Goal: Task Accomplishment & Management: Manage account settings

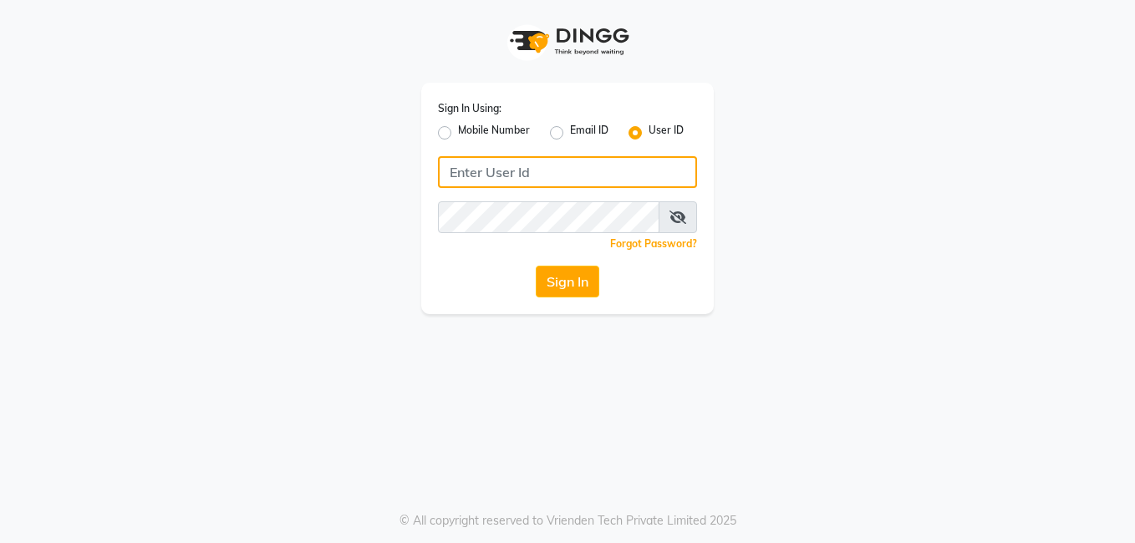
type input "AFFINITYEXPRESS"
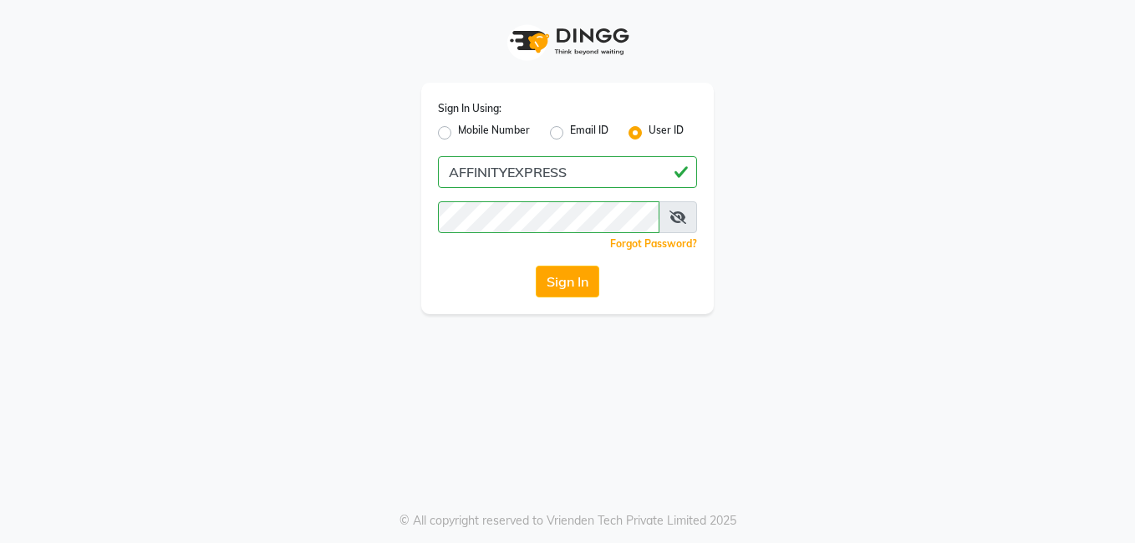
click at [668, 220] on span at bounding box center [677, 217] width 38 height 32
click at [581, 287] on button "Sign In" at bounding box center [567, 282] width 63 height 32
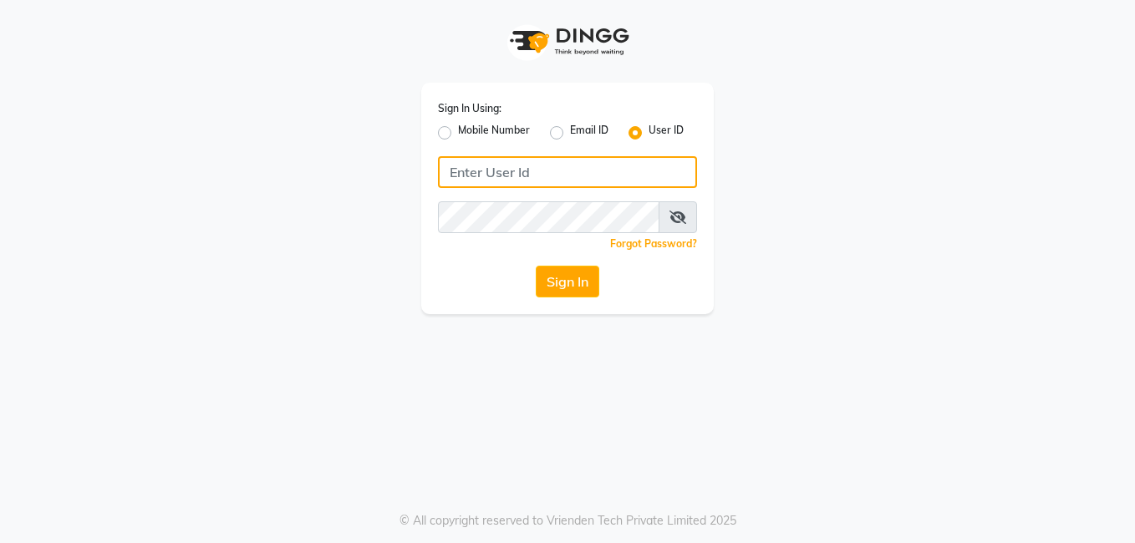
type input "AFFINITYEXPRESS"
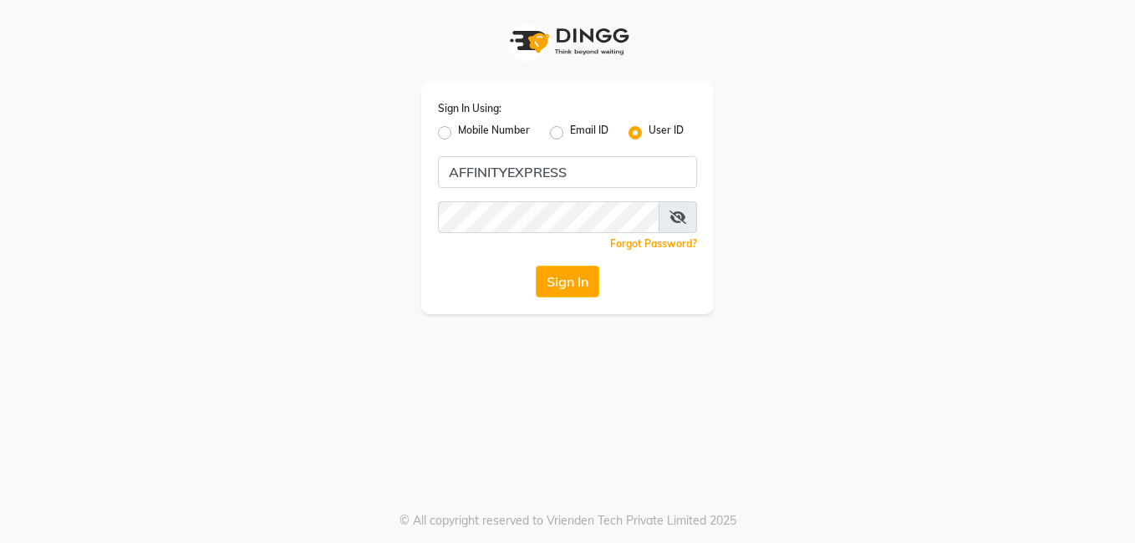
click at [678, 207] on span at bounding box center [677, 217] width 38 height 32
click at [669, 218] on icon at bounding box center [677, 217] width 17 height 13
click at [567, 287] on button "Sign In" at bounding box center [567, 282] width 63 height 32
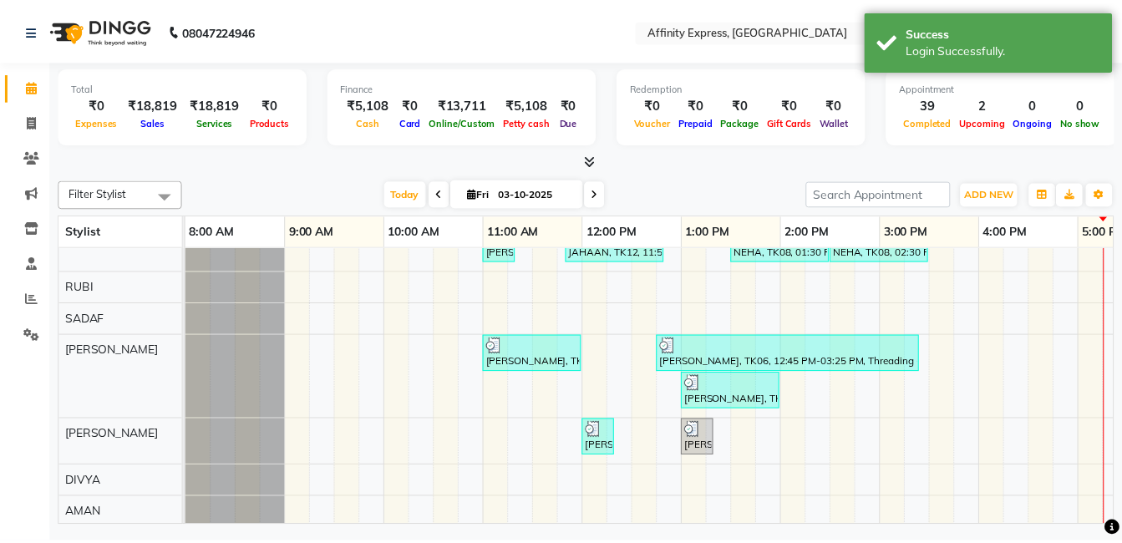
scroll to position [190, 0]
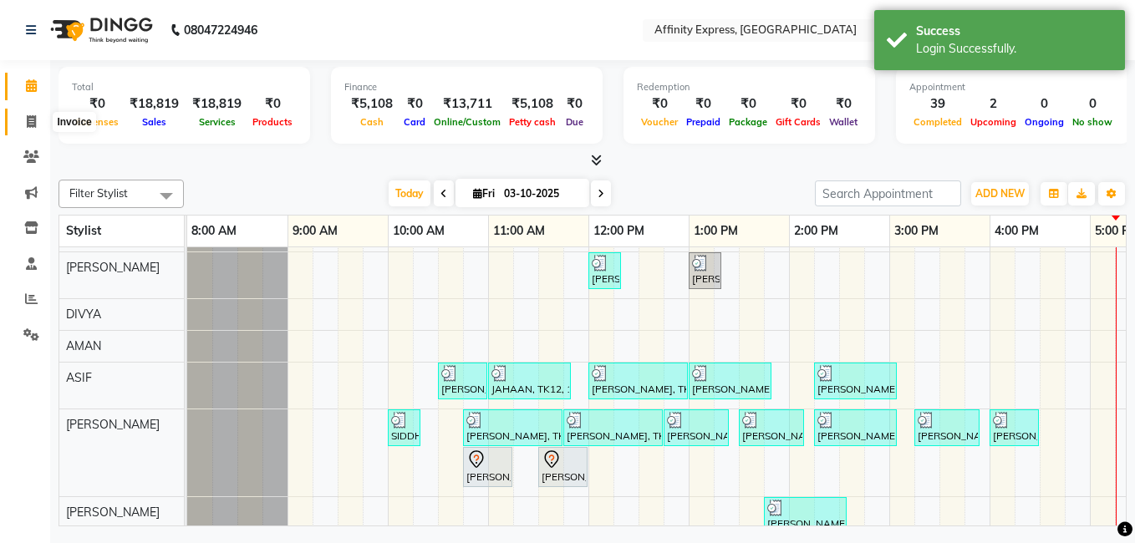
click at [30, 116] on icon at bounding box center [31, 121] width 9 height 13
select select "9123"
select select "service"
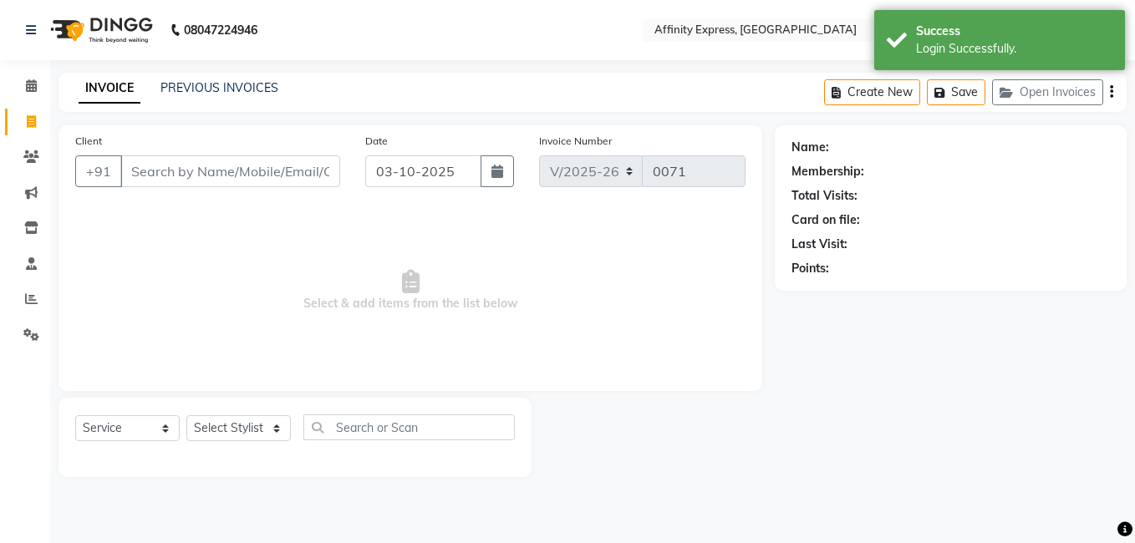
click at [216, 75] on div "INVOICE PREVIOUS INVOICES Create New Save Open Invoices" at bounding box center [592, 92] width 1068 height 39
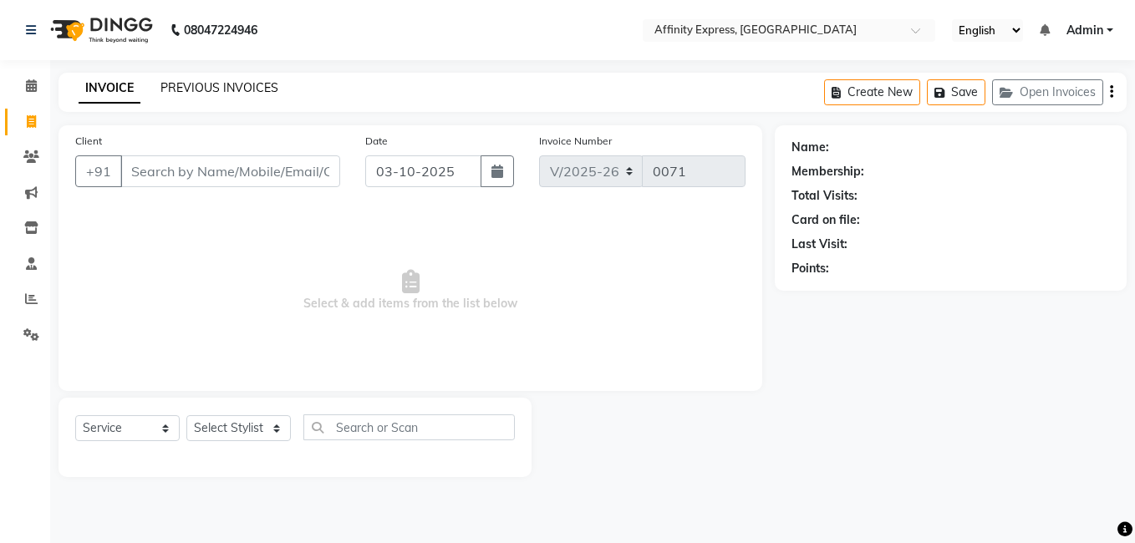
click at [214, 82] on link "PREVIOUS INVOICES" at bounding box center [219, 87] width 118 height 15
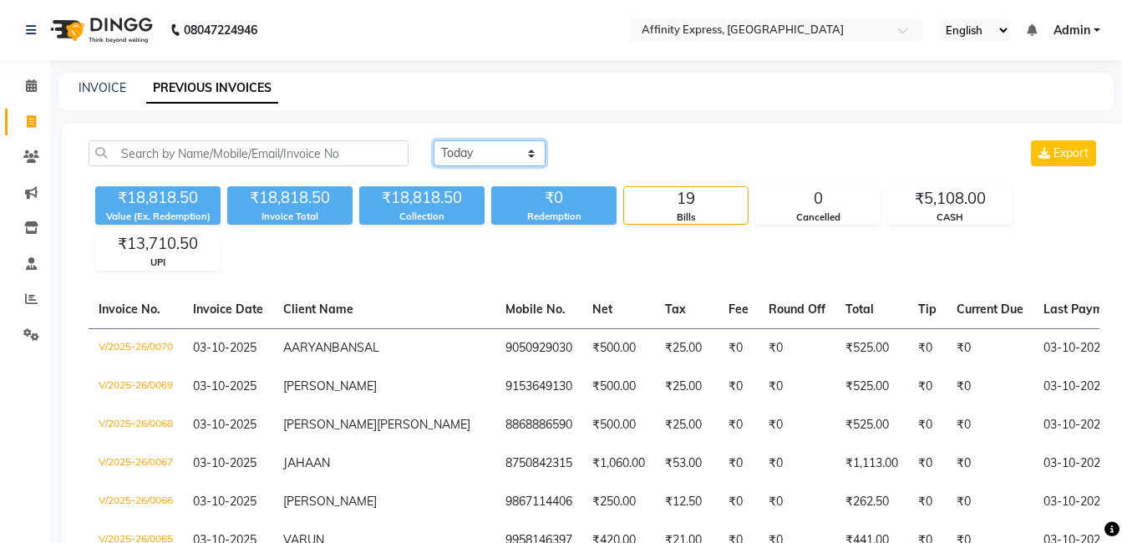
click at [517, 164] on select "Today Yesterday Custom Range" at bounding box center [490, 153] width 112 height 26
click at [434, 140] on select "Today Yesterday Custom Range" at bounding box center [490, 153] width 112 height 26
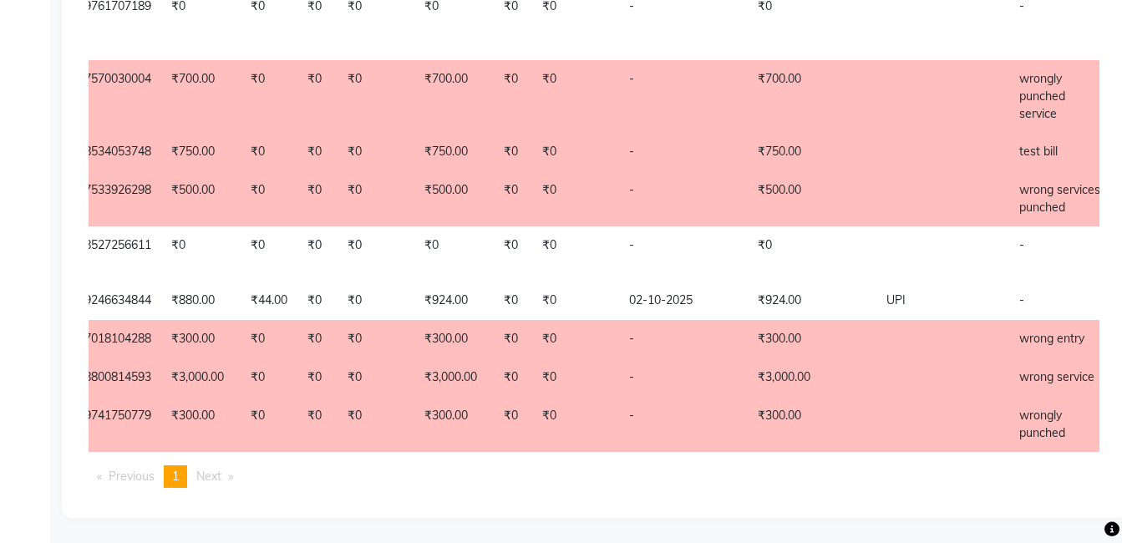
scroll to position [0, 411]
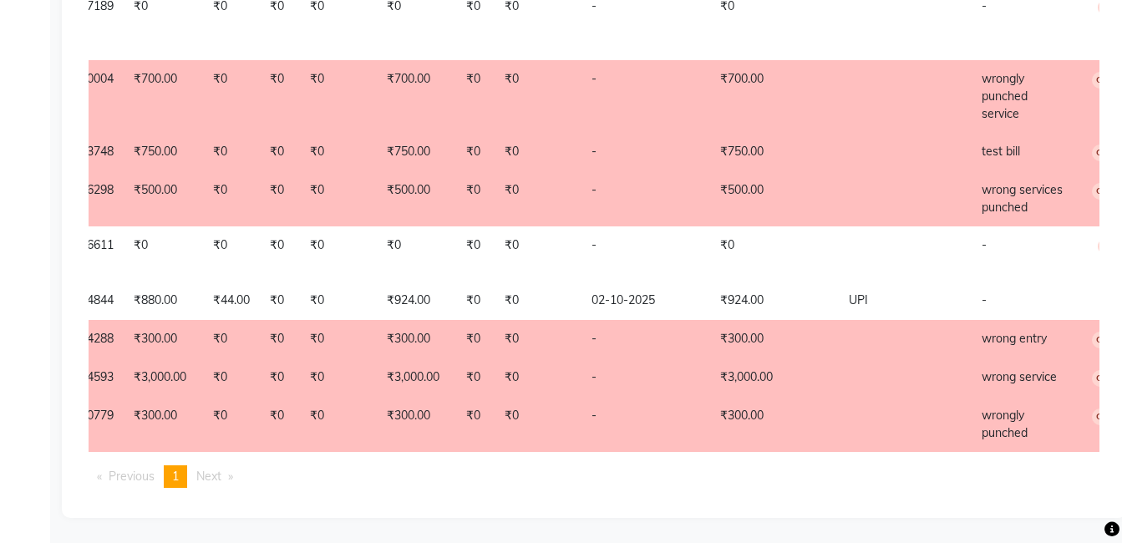
drag, startPoint x: 896, startPoint y: 455, endPoint x: 881, endPoint y: 459, distance: 15.4
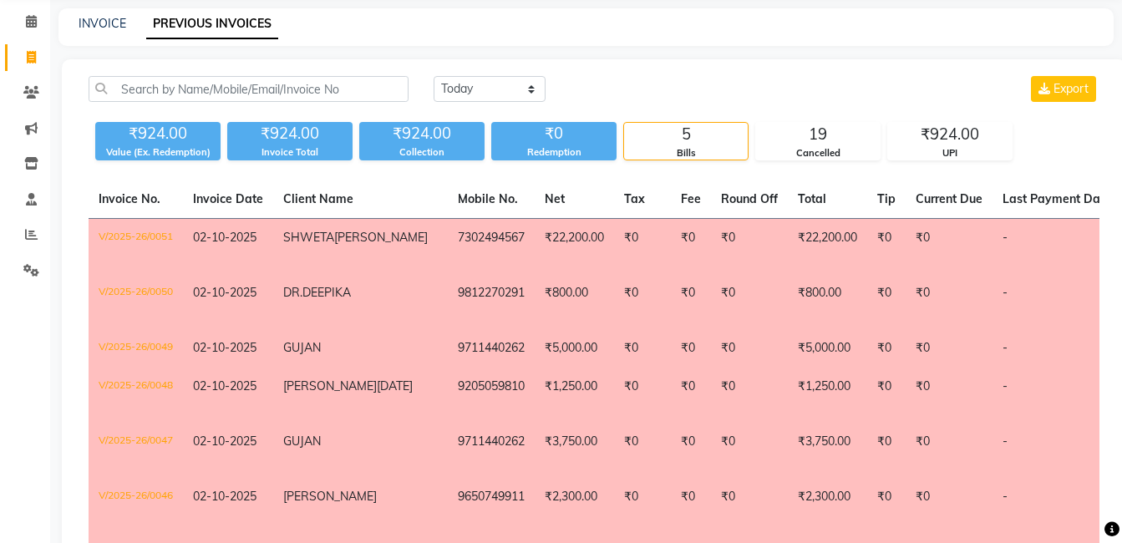
scroll to position [0, 0]
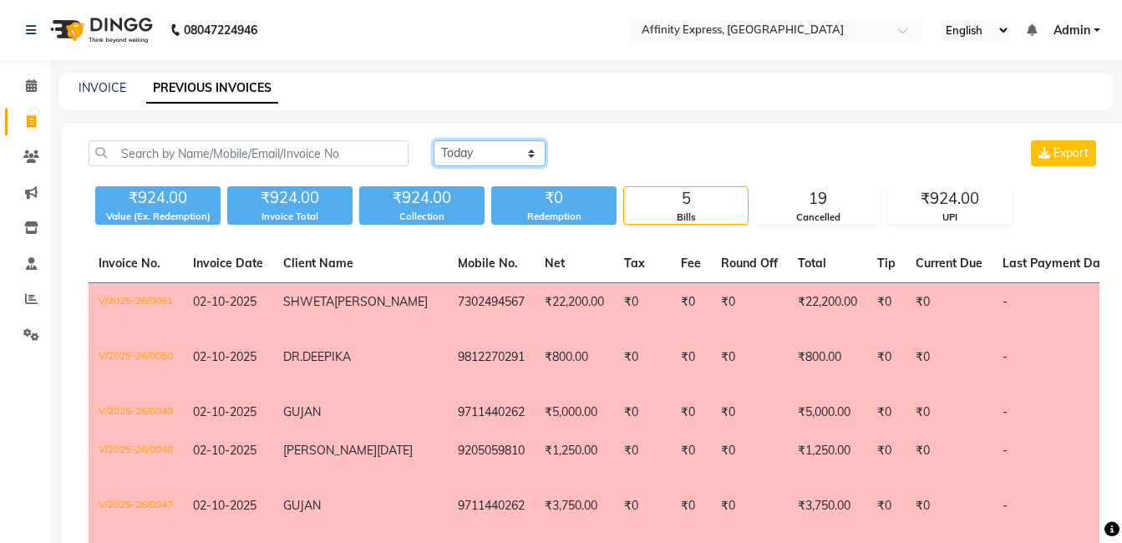
click at [519, 145] on select "Today Yesterday Custom Range" at bounding box center [490, 153] width 112 height 26
select select "range"
click at [434, 140] on select "Today Yesterday Custom Range" at bounding box center [490, 153] width 112 height 26
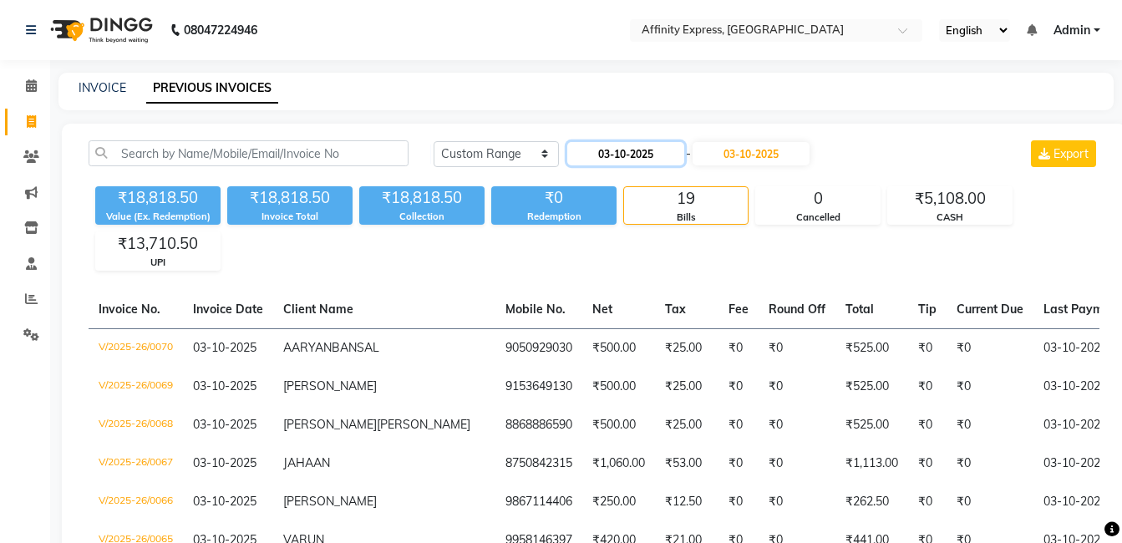
click at [627, 163] on input "03-10-2025" at bounding box center [625, 153] width 117 height 23
select select "10"
select select "2025"
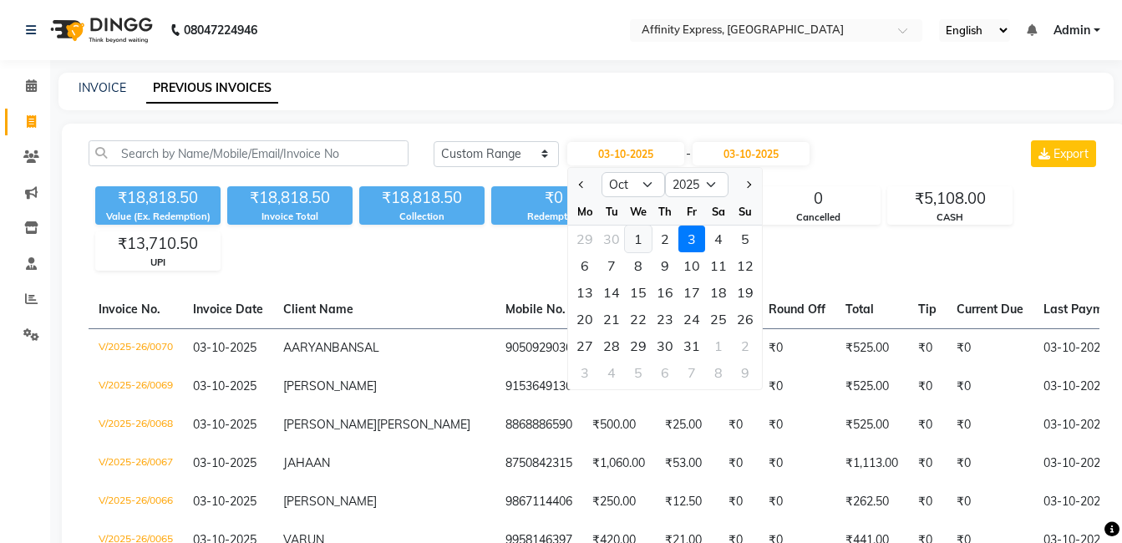
click at [636, 244] on div "1" at bounding box center [638, 239] width 27 height 27
type input "01-10-2025"
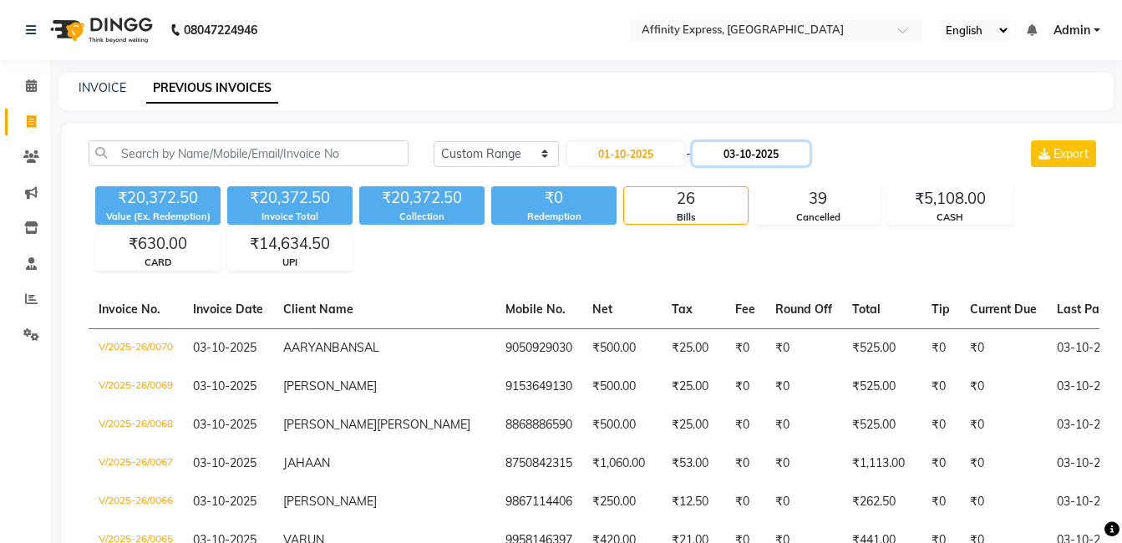
click at [751, 159] on input "03-10-2025" at bounding box center [751, 153] width 117 height 23
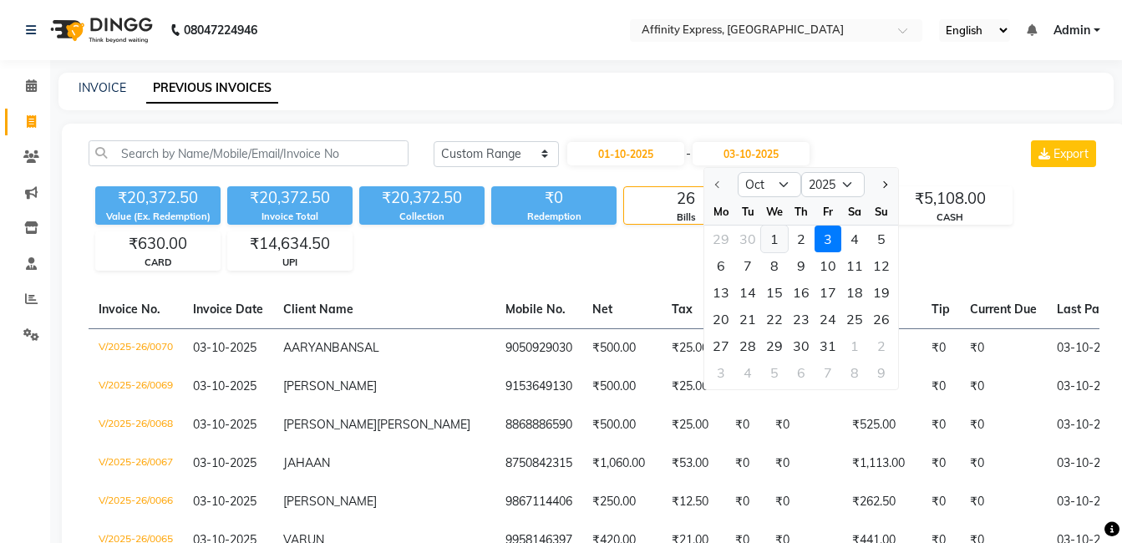
click at [778, 242] on div "1" at bounding box center [774, 239] width 27 height 27
type input "01-10-2025"
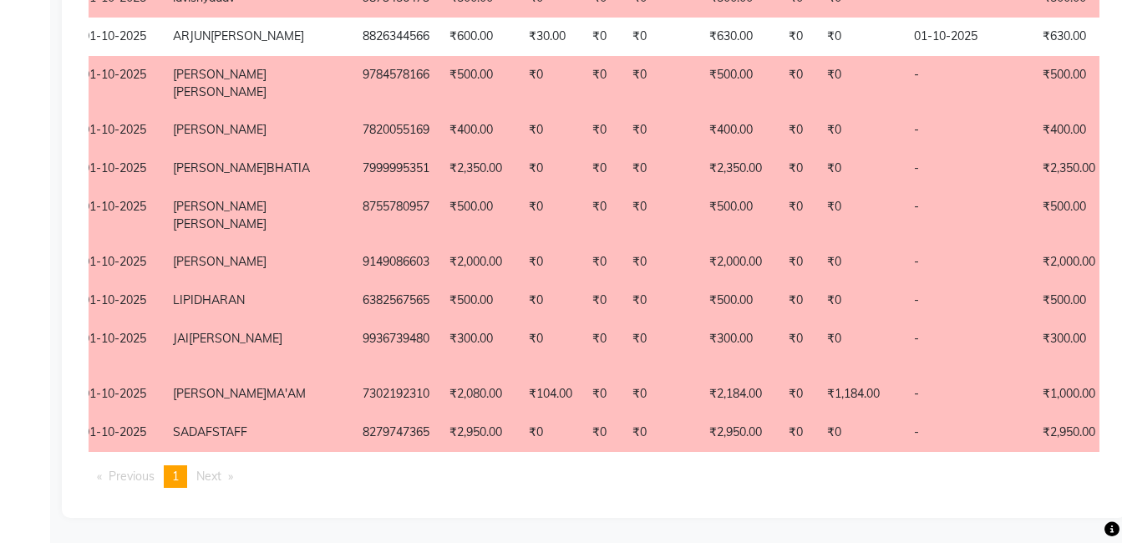
scroll to position [0, 128]
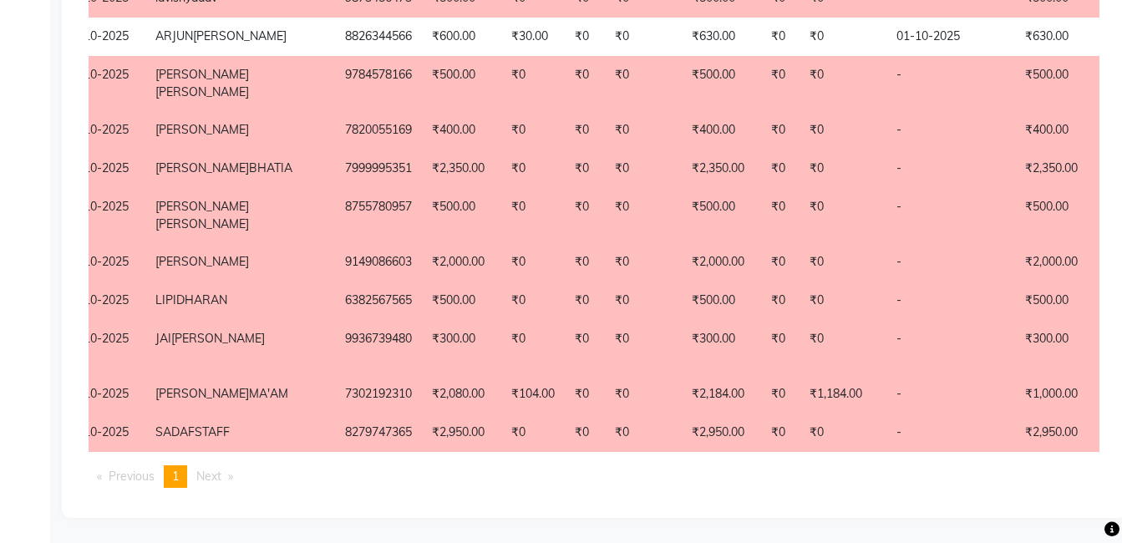
click at [649, 479] on ul "Previous page 1 / 1 You're on page 1 Next page" at bounding box center [594, 476] width 1011 height 23
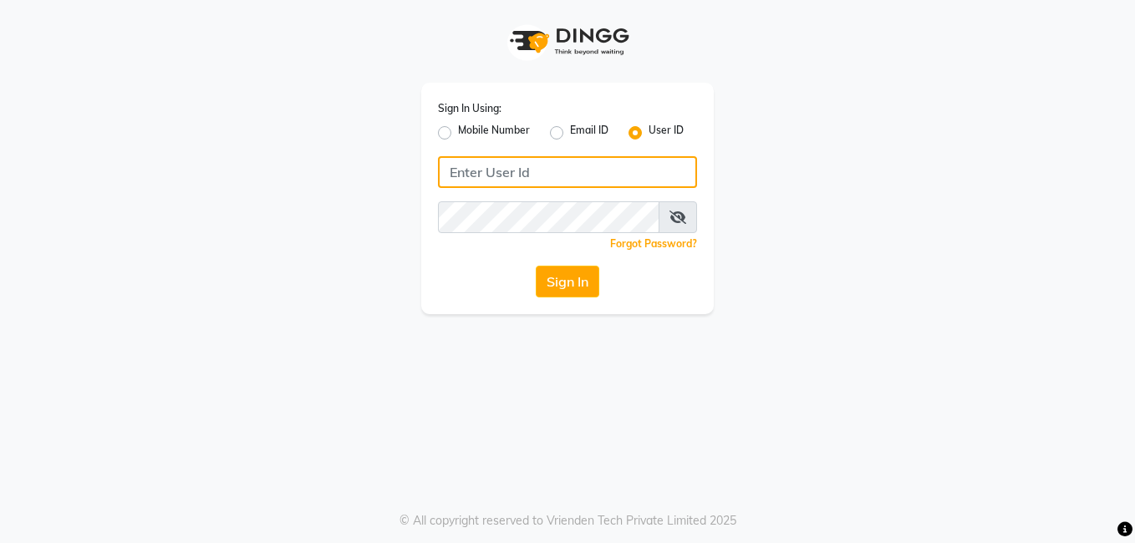
type input "AFFINITYEXPRESS"
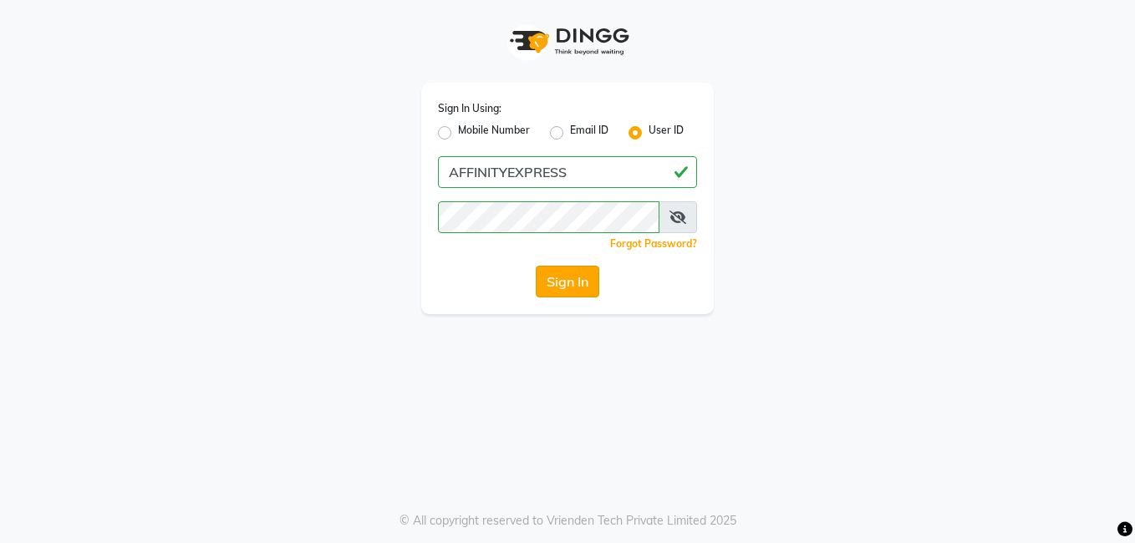
click at [575, 292] on button "Sign In" at bounding box center [567, 282] width 63 height 32
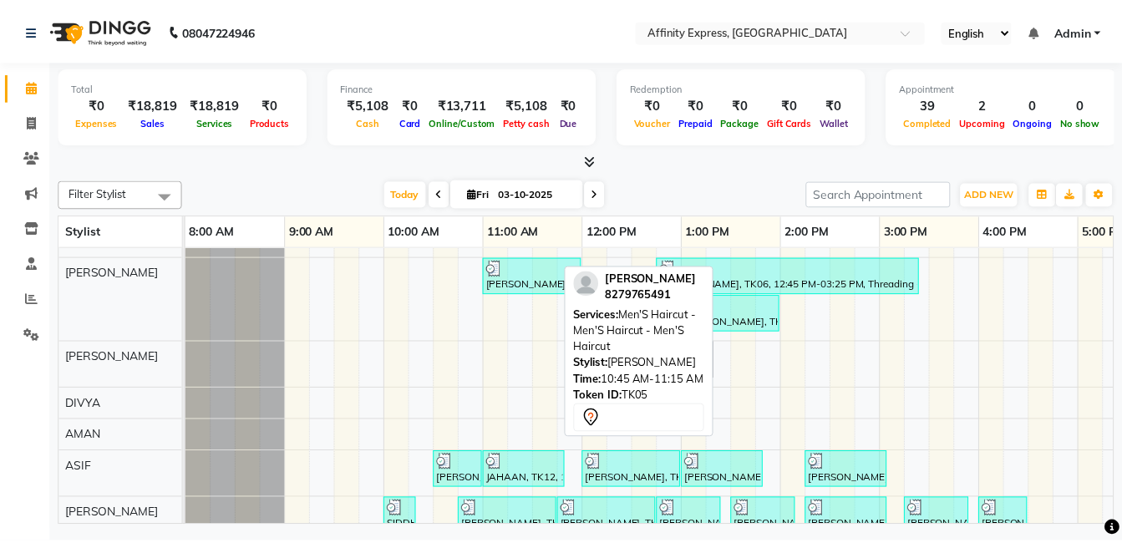
scroll to position [251, 0]
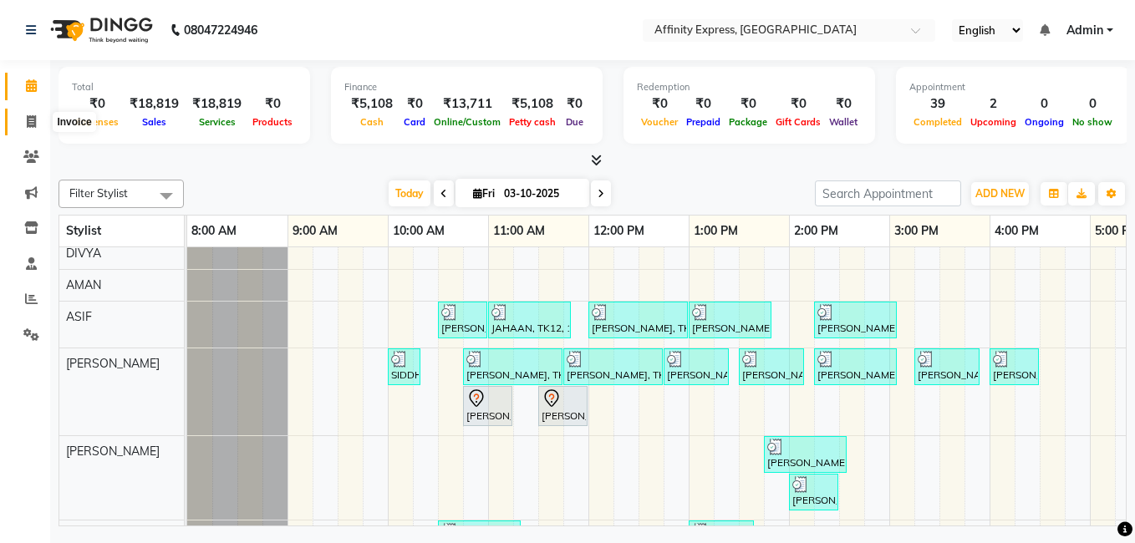
click at [32, 127] on icon at bounding box center [31, 121] width 9 height 13
select select "service"
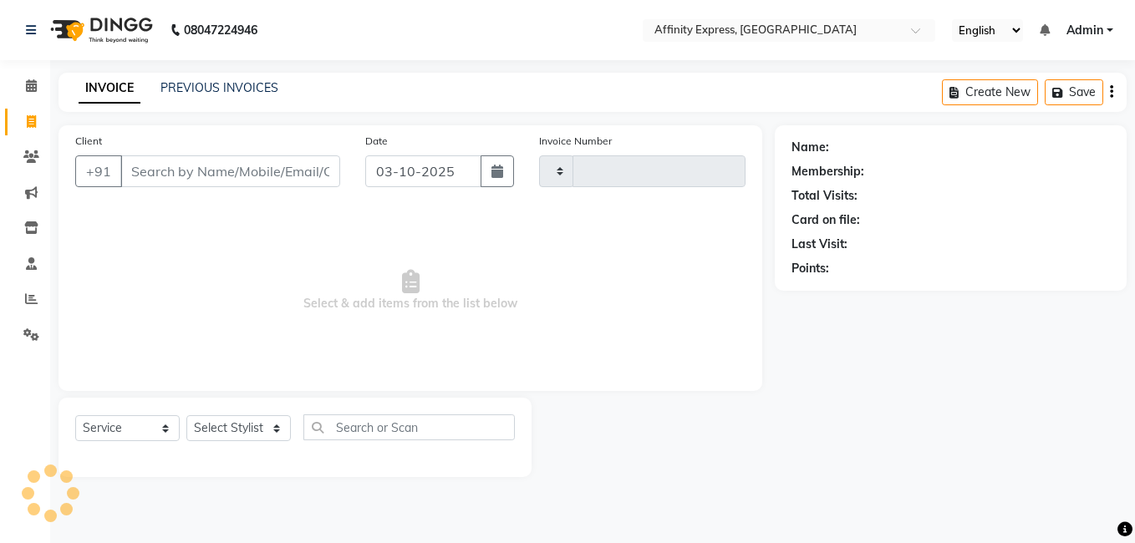
type input "0071"
select select "9123"
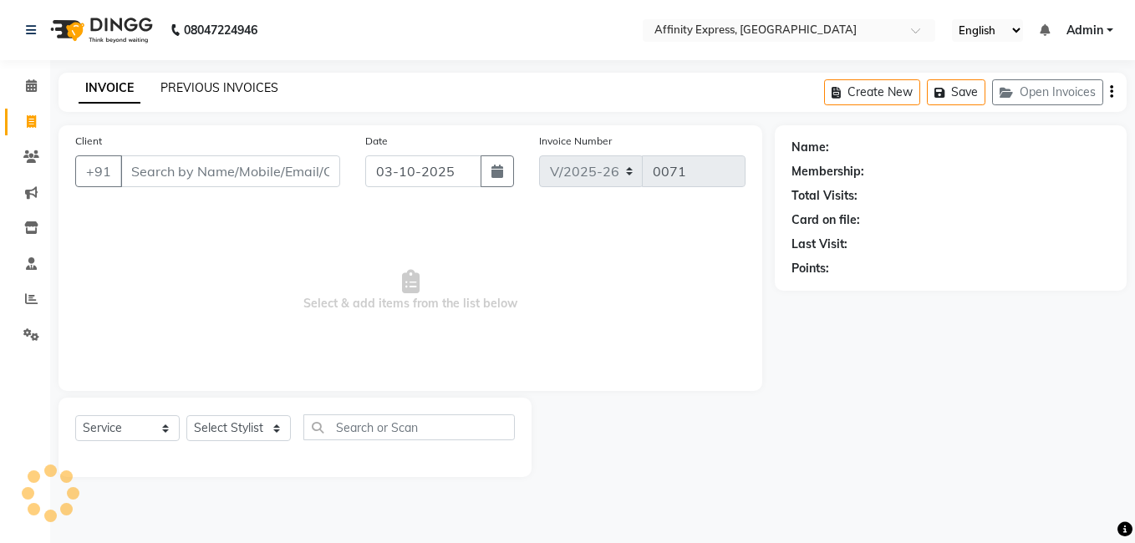
click at [160, 89] on link "PREVIOUS INVOICES" at bounding box center [219, 87] width 118 height 15
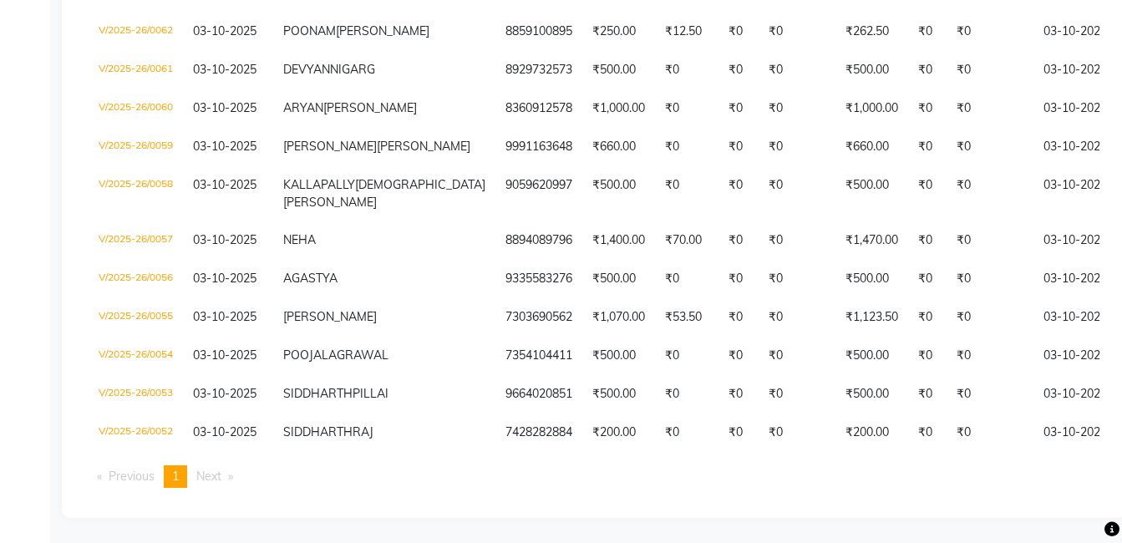
scroll to position [873, 0]
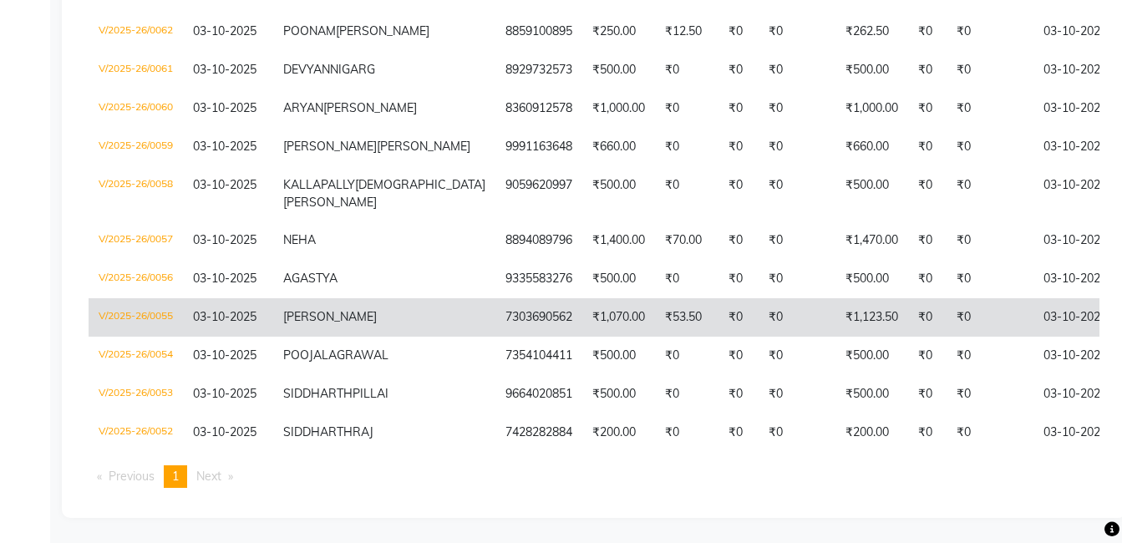
click at [1033, 298] on td "03-10-2025" at bounding box center [1097, 317] width 129 height 38
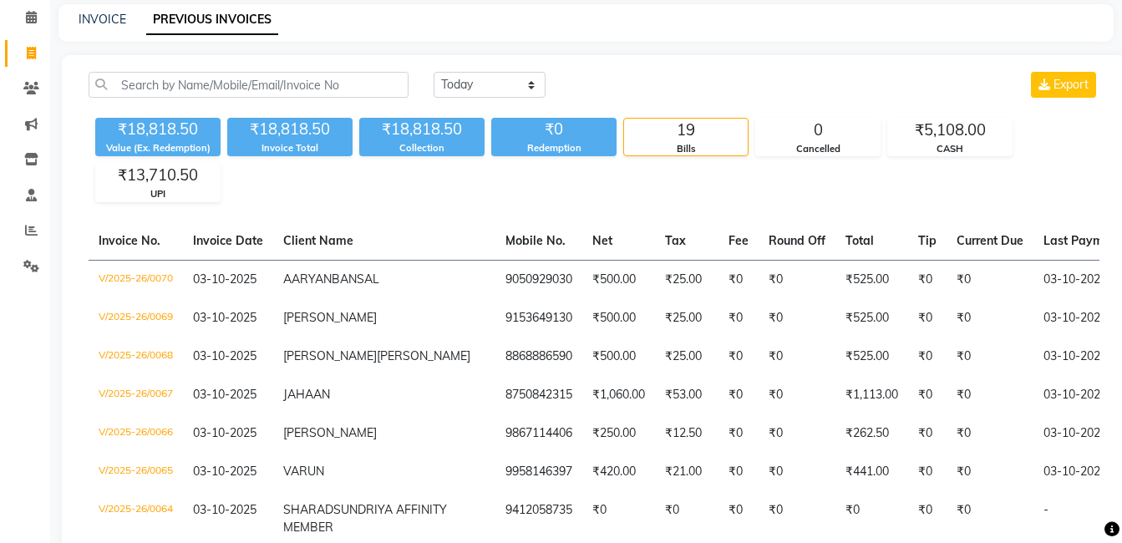
scroll to position [0, 0]
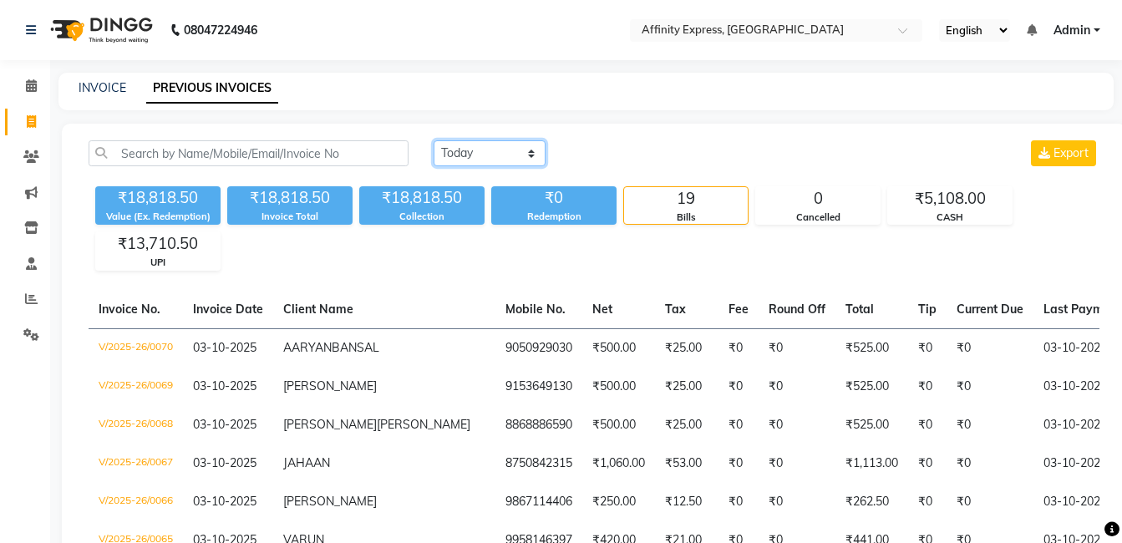
click at [512, 155] on select "Today Yesterday Custom Range" at bounding box center [490, 153] width 112 height 26
select select "yesterday"
click at [434, 140] on select "Today Yesterday Custom Range" at bounding box center [490, 153] width 112 height 26
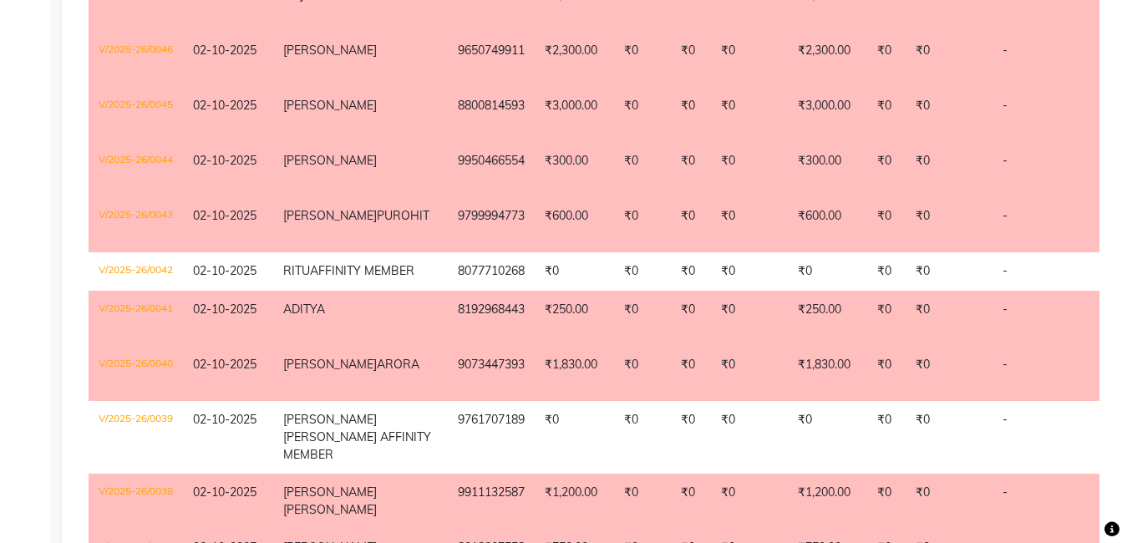
scroll to position [585, 0]
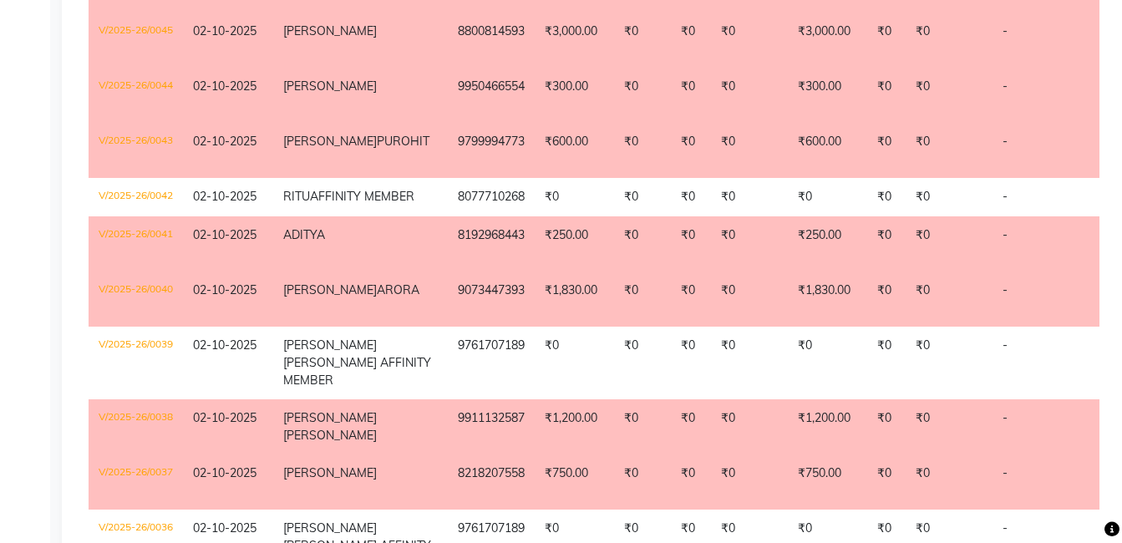
click at [614, 307] on td "₹0" at bounding box center [642, 299] width 57 height 55
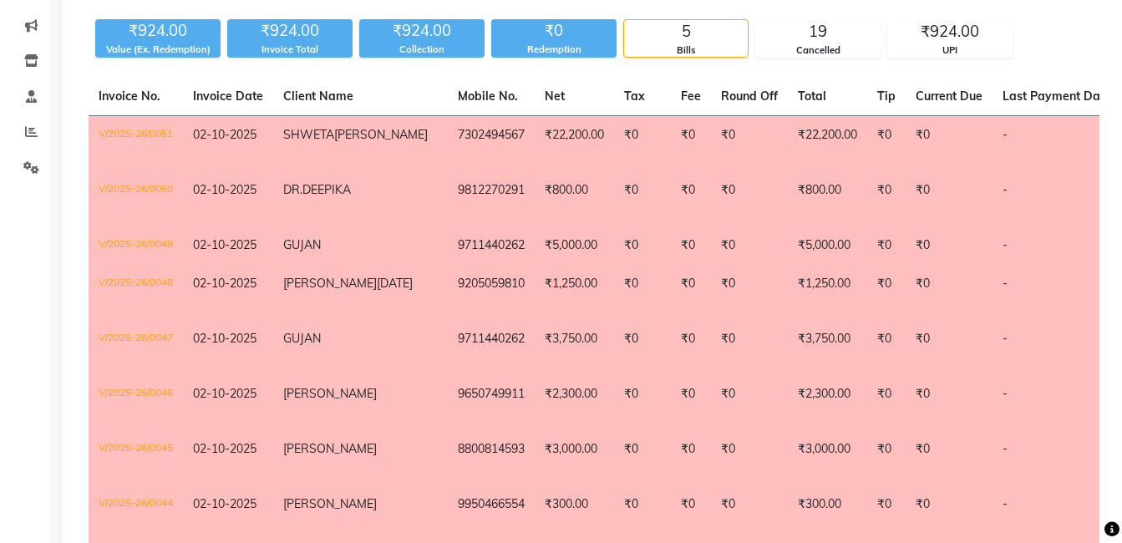
scroll to position [0, 0]
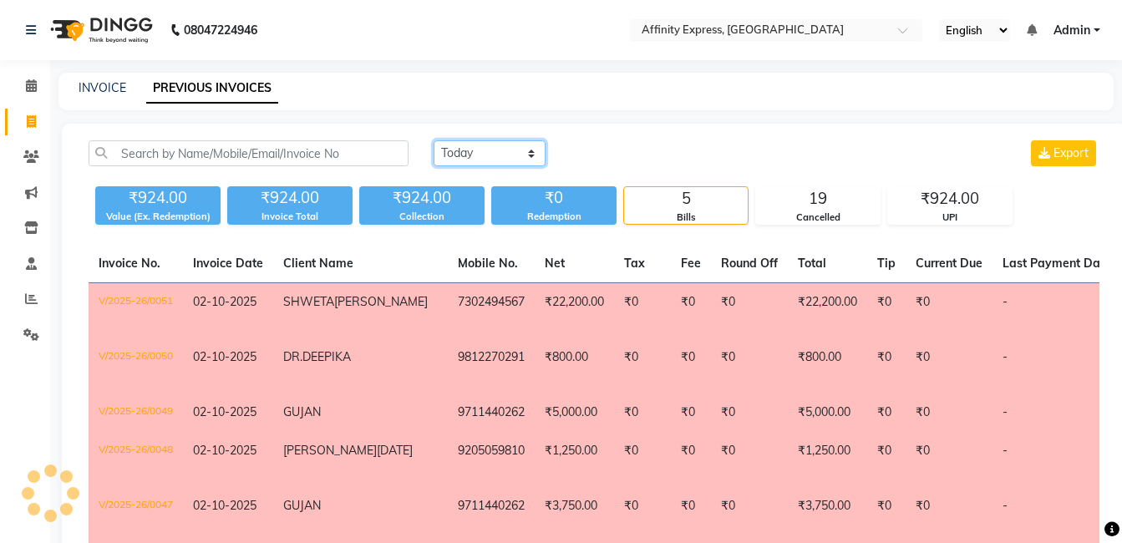
click at [500, 147] on select "Today Yesterday Custom Range" at bounding box center [490, 153] width 112 height 26
click at [434, 140] on select "Today Yesterday Custom Range" at bounding box center [490, 153] width 112 height 26
click at [906, 206] on div "₹924.00" at bounding box center [950, 198] width 124 height 23
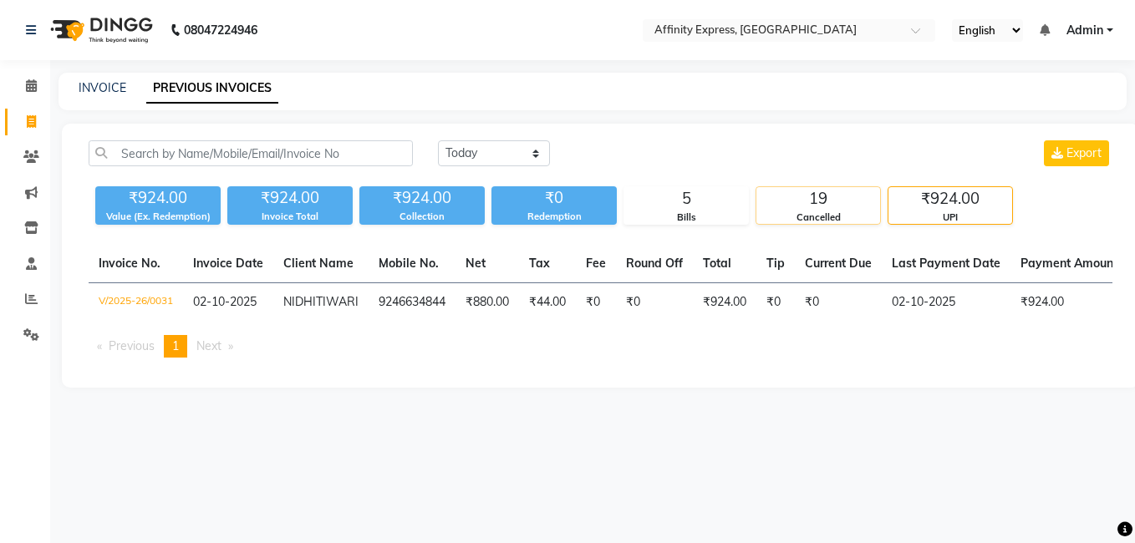
click at [840, 215] on div "Cancelled" at bounding box center [818, 218] width 124 height 14
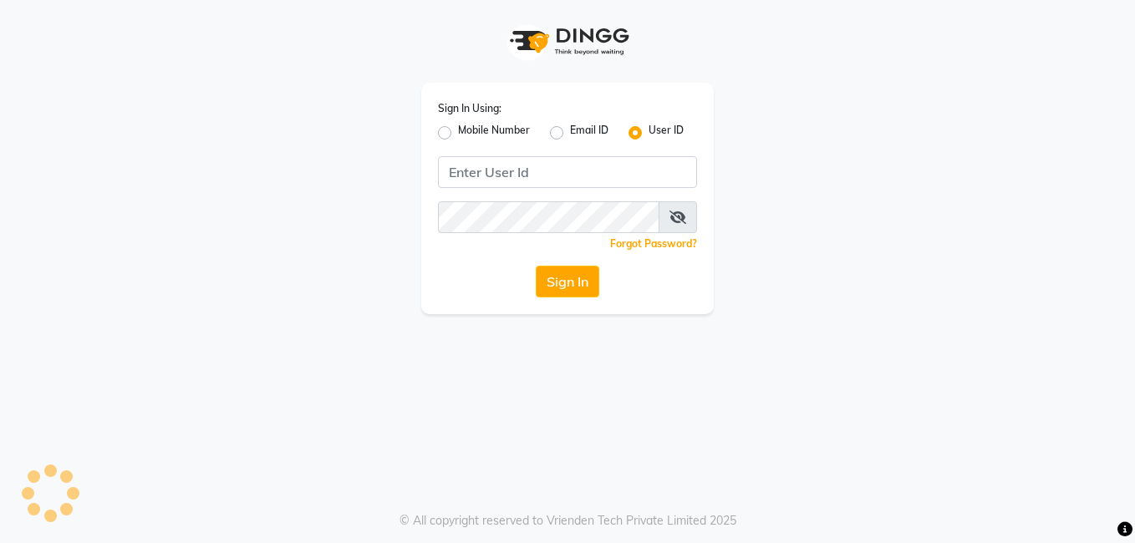
click at [36, 85] on app-login "Sign In Using: Mobile Number Email ID User ID Remember me Forgot Password? Sign…" at bounding box center [567, 157] width 1135 height 314
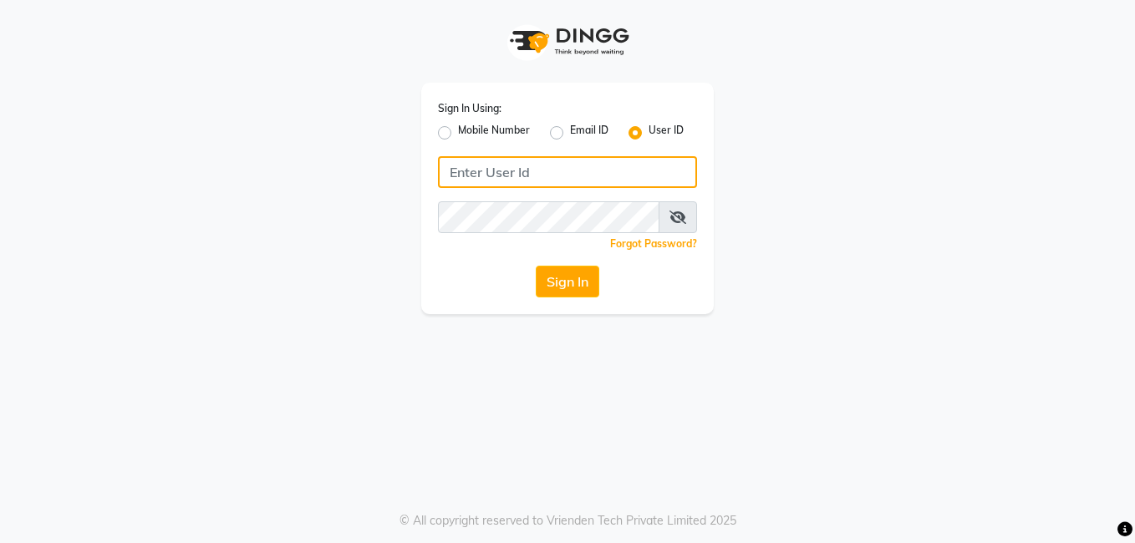
type input "AFFINITYEXPRESS"
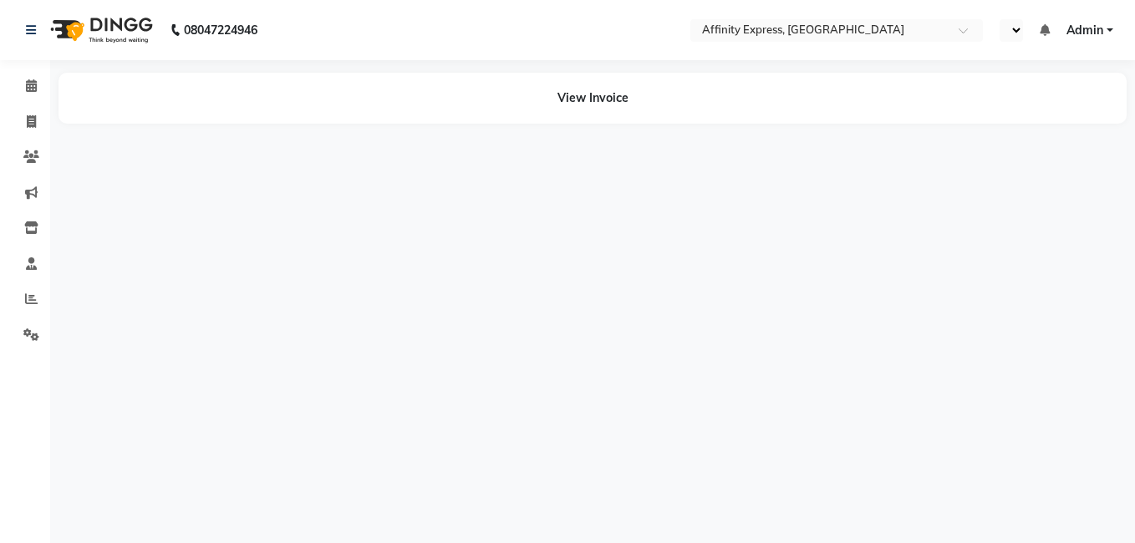
select select "en"
